Goal: Information Seeking & Learning: Learn about a topic

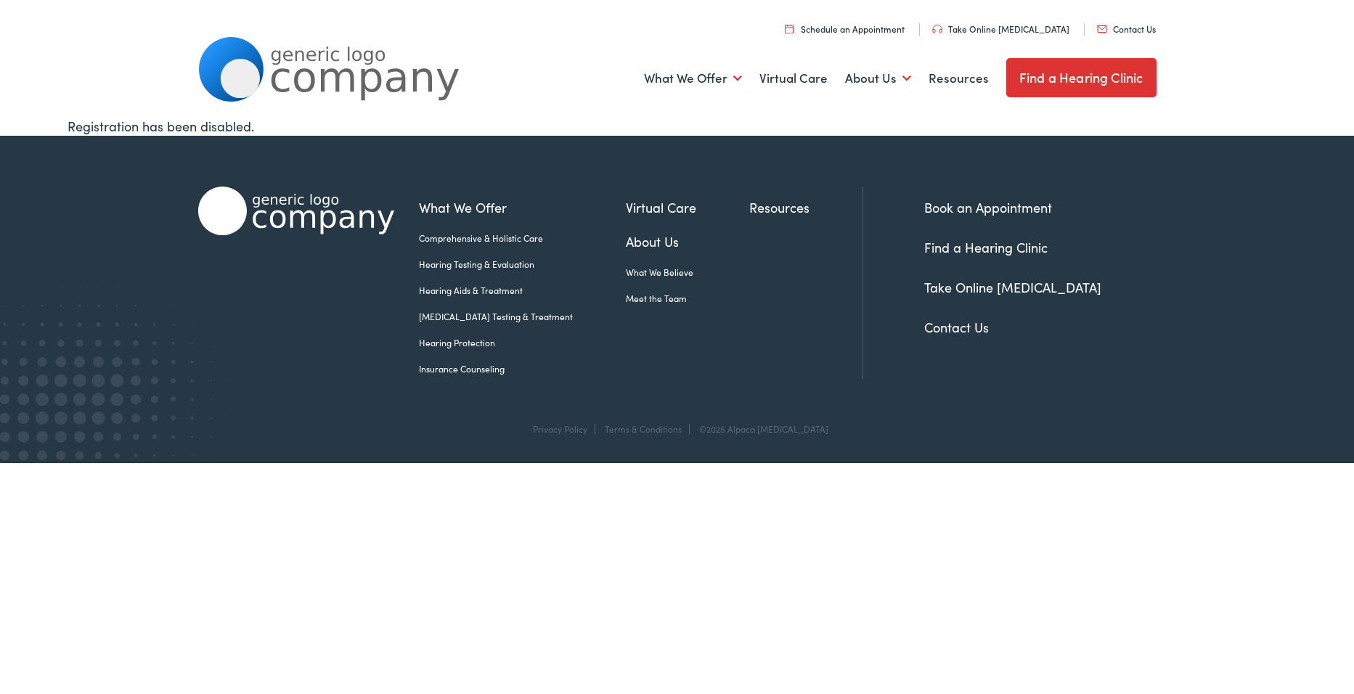
click at [992, 283] on link "Take Online [MEDICAL_DATA]" at bounding box center [1012, 287] width 177 height 18
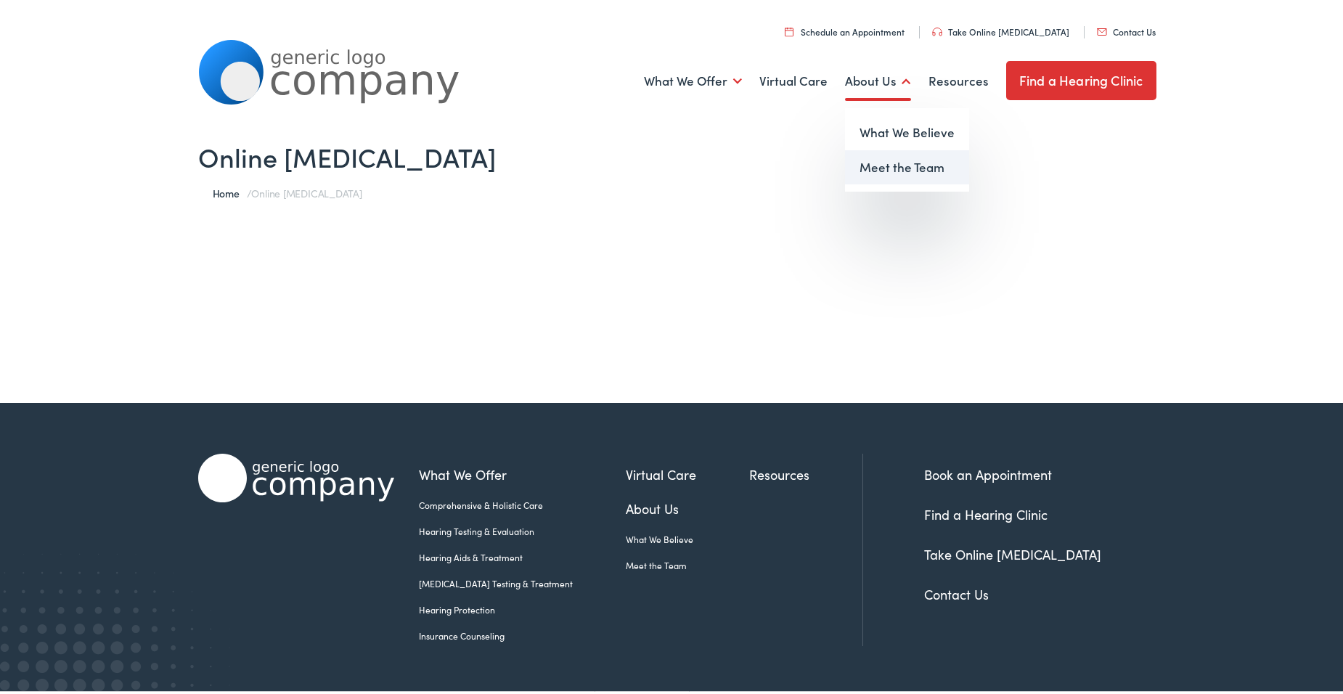
click at [875, 163] on link "Meet the Team" at bounding box center [907, 164] width 124 height 35
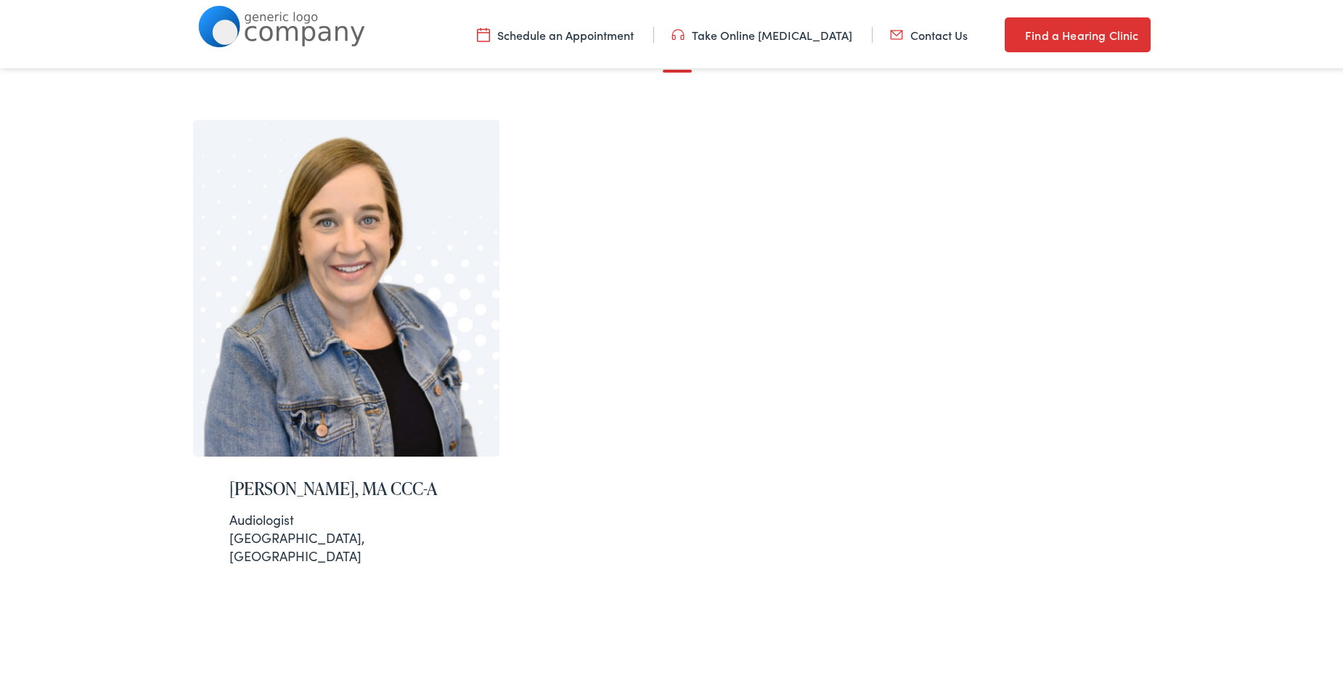
scroll to position [290, 0]
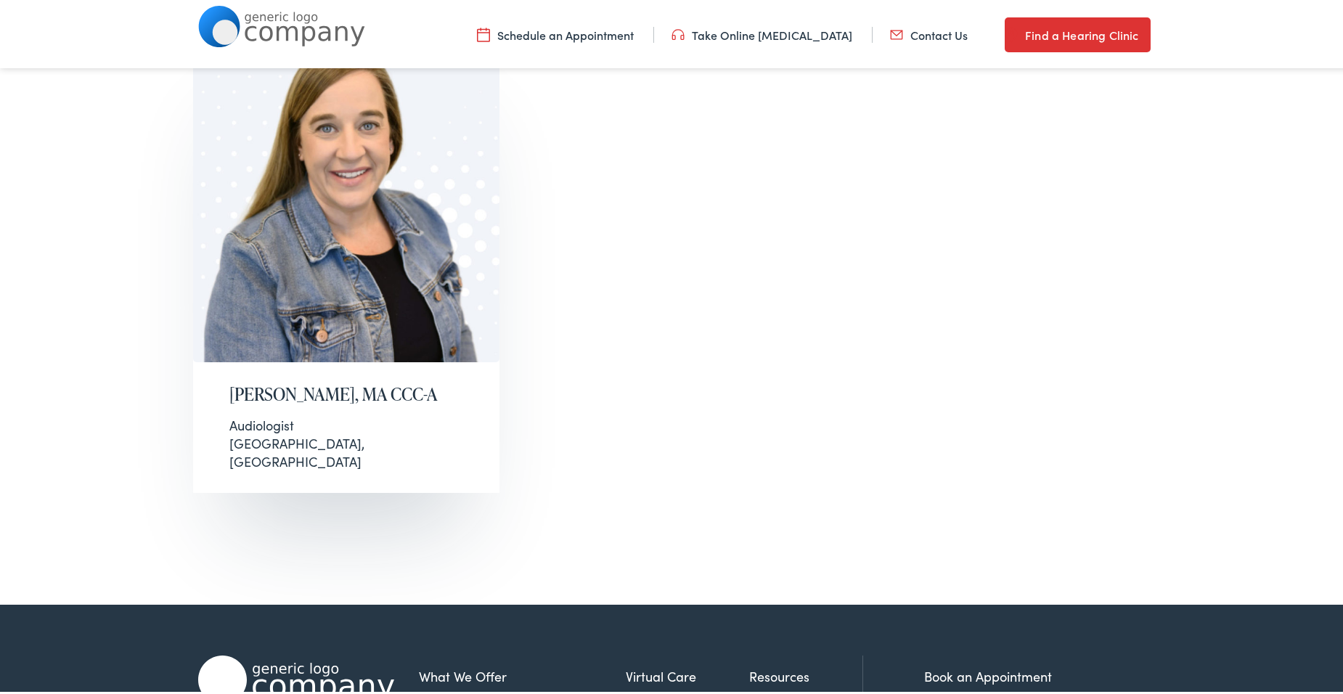
click at [367, 439] on div "Audiologist San Antonio, TX" at bounding box center [346, 440] width 234 height 55
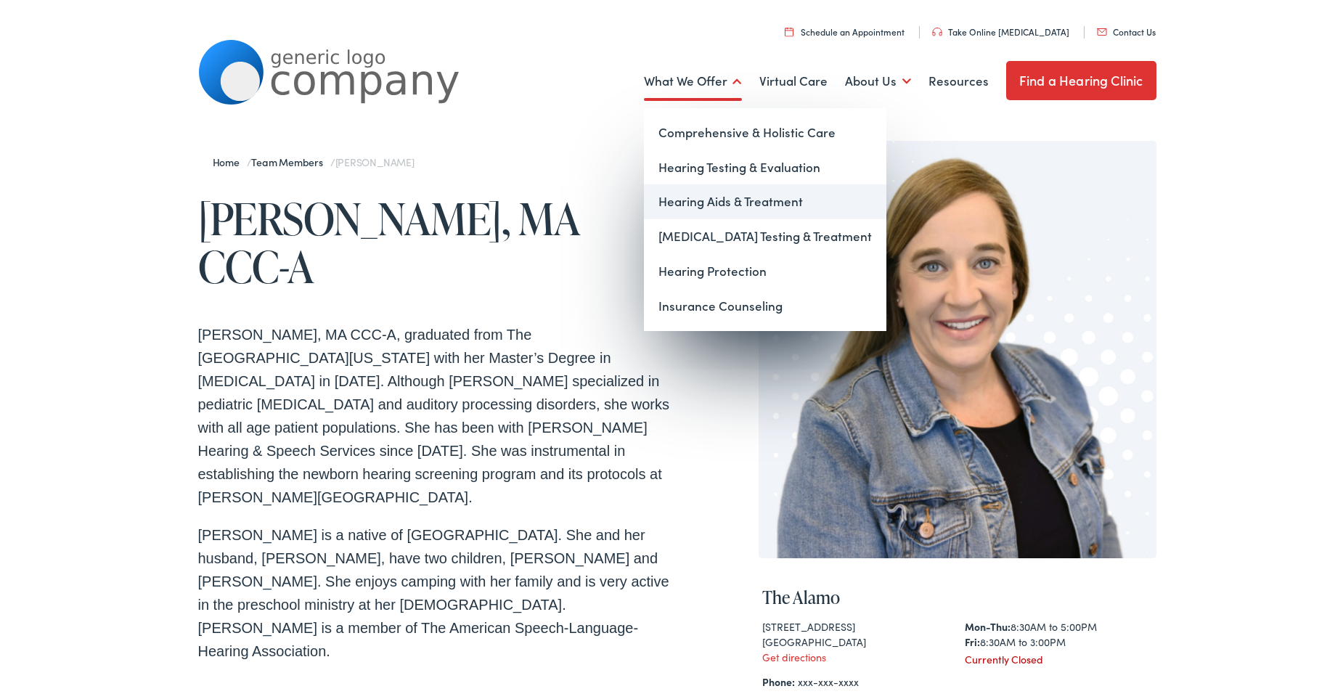
click at [697, 200] on link "Hearing Aids & Treatment" at bounding box center [765, 198] width 242 height 35
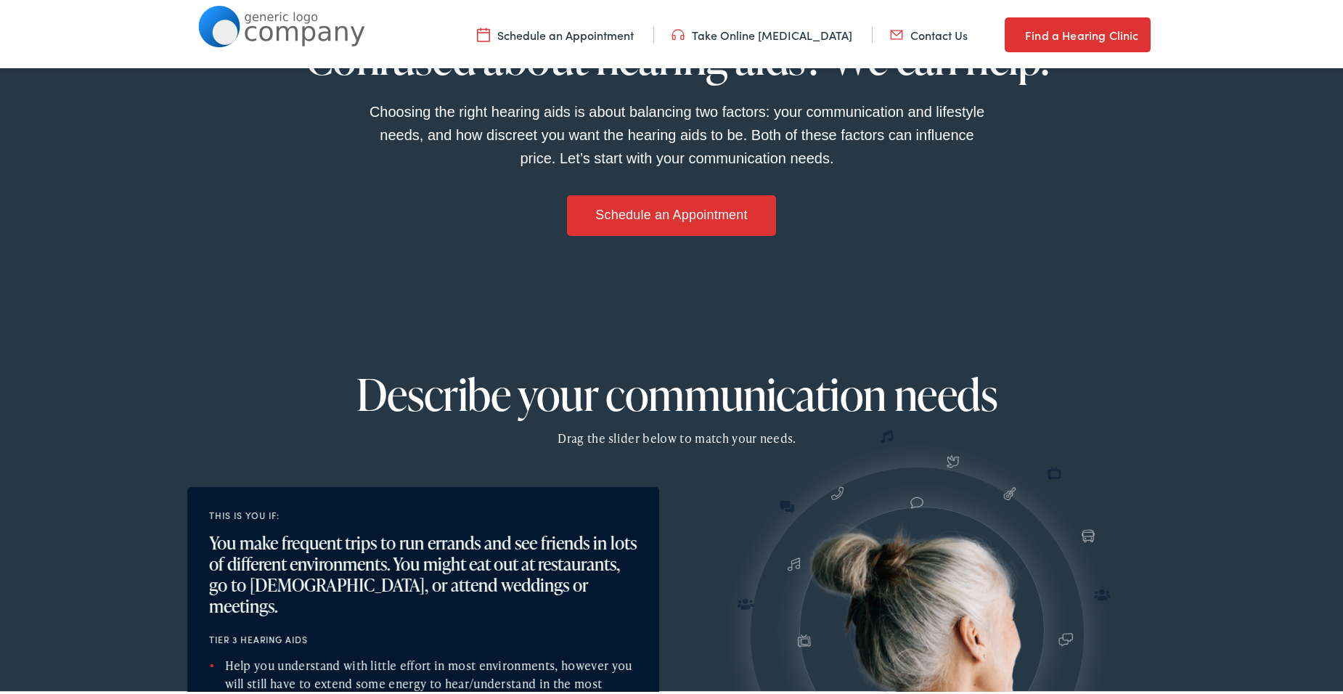
scroll to position [1597, 0]
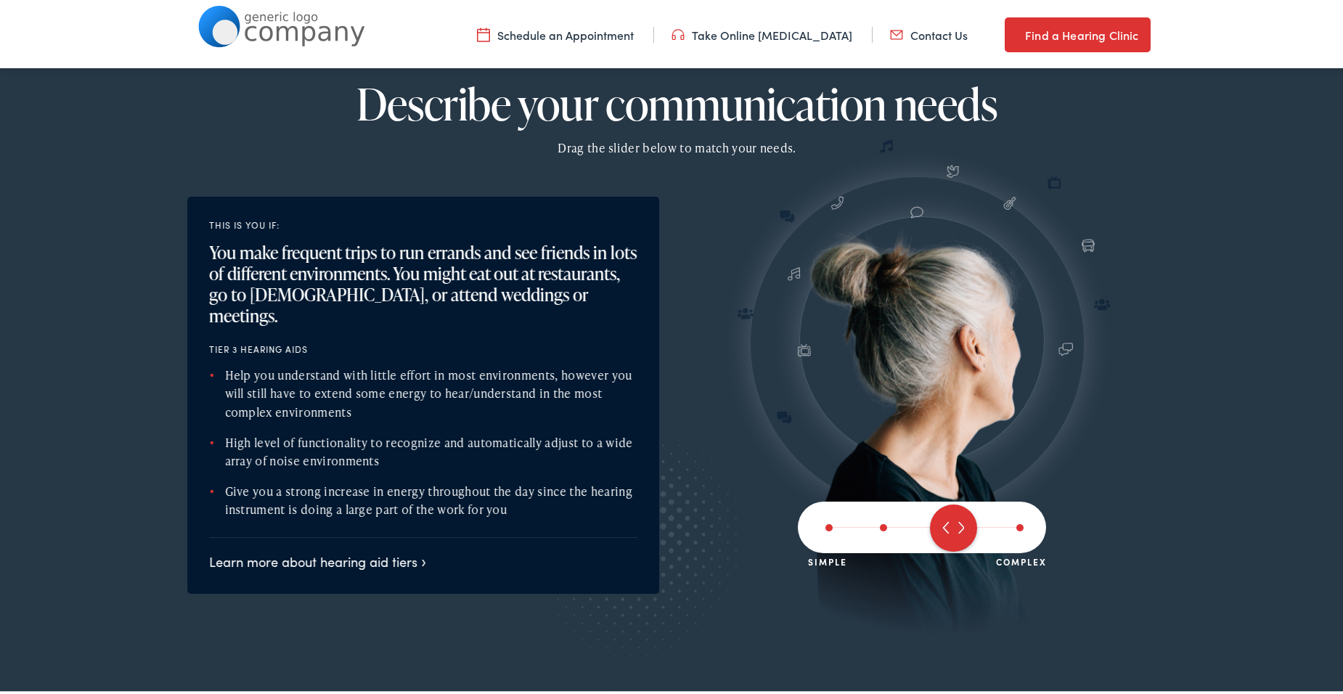
click at [960, 526] on span at bounding box center [953, 525] width 47 height 47
click at [947, 526] on span at bounding box center [953, 525] width 47 height 47
click at [1016, 523] on span at bounding box center [1019, 524] width 7 height 7
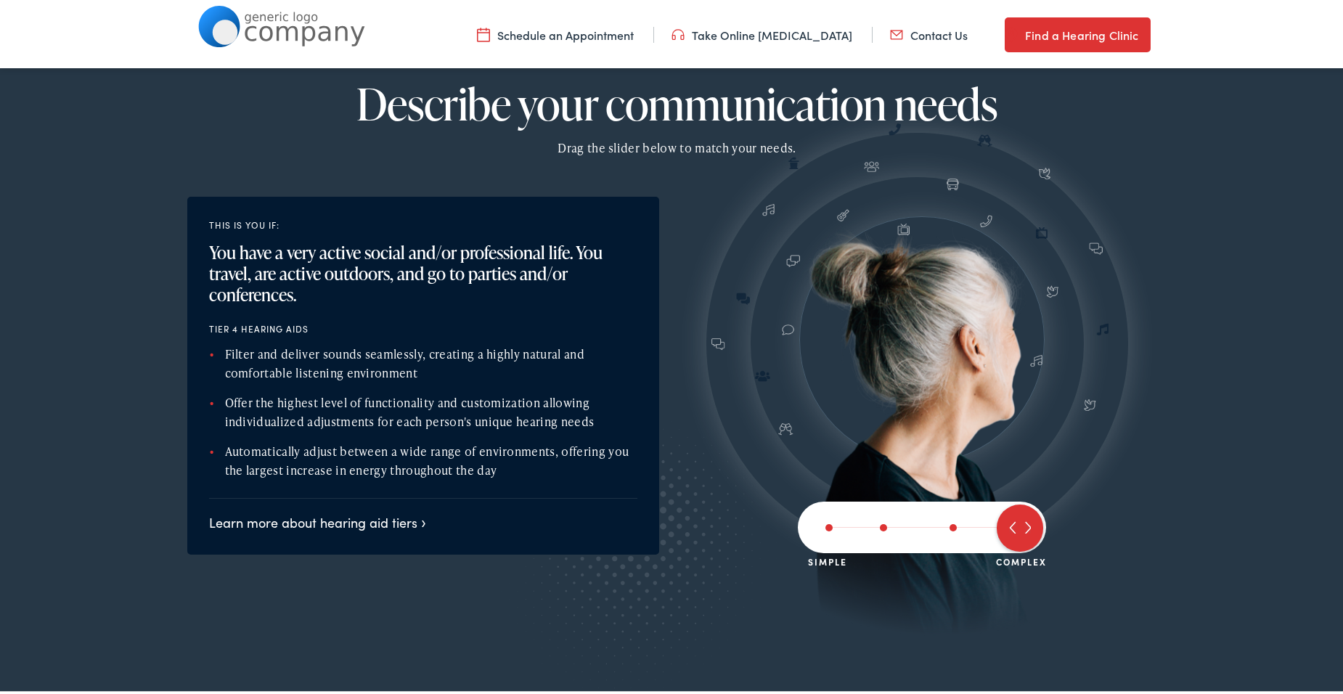
click at [950, 526] on span at bounding box center [953, 524] width 7 height 7
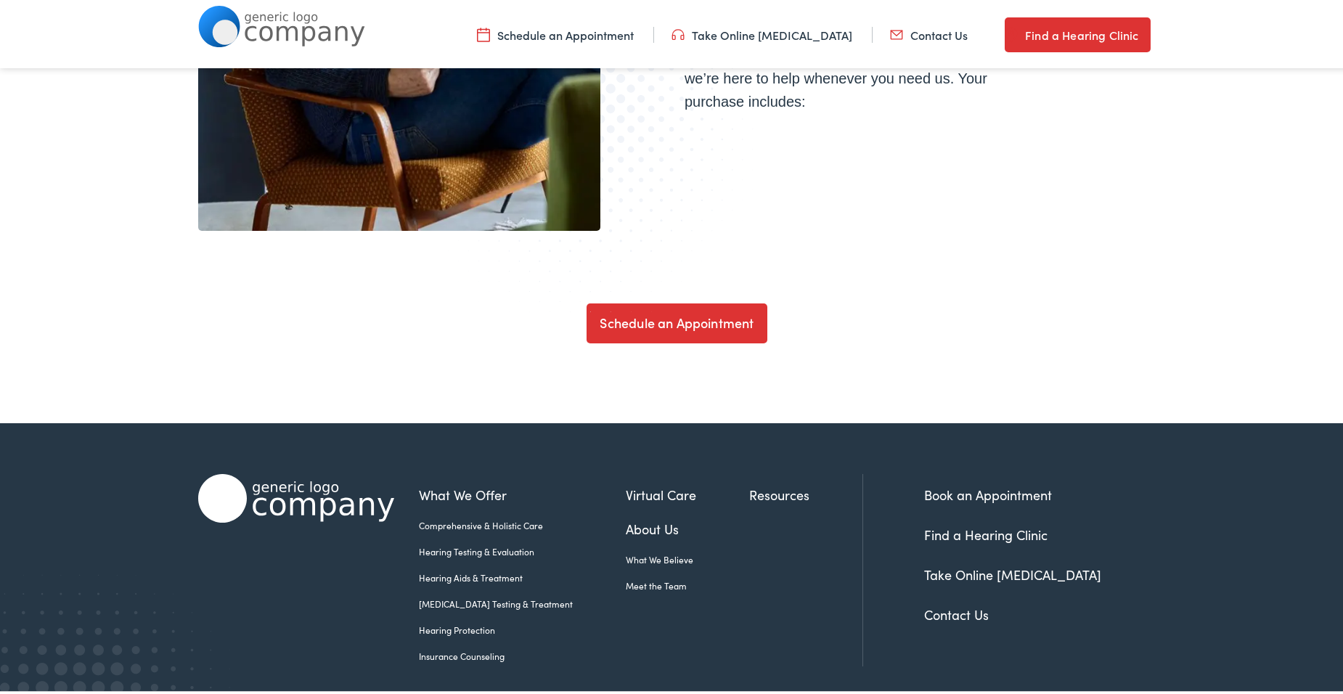
scroll to position [4967, 0]
